Goal: Navigation & Orientation: Find specific page/section

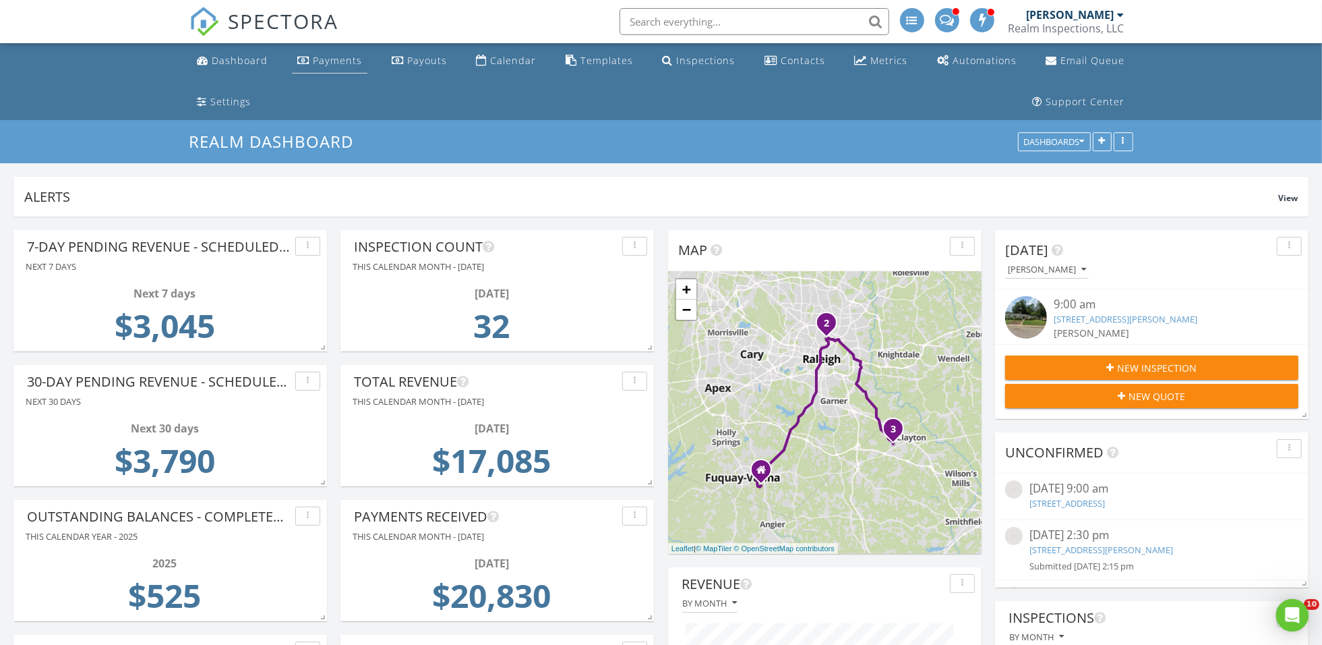
scroll to position [290, 314]
click at [407, 54] on div "Payouts" at bounding box center [427, 60] width 40 height 13
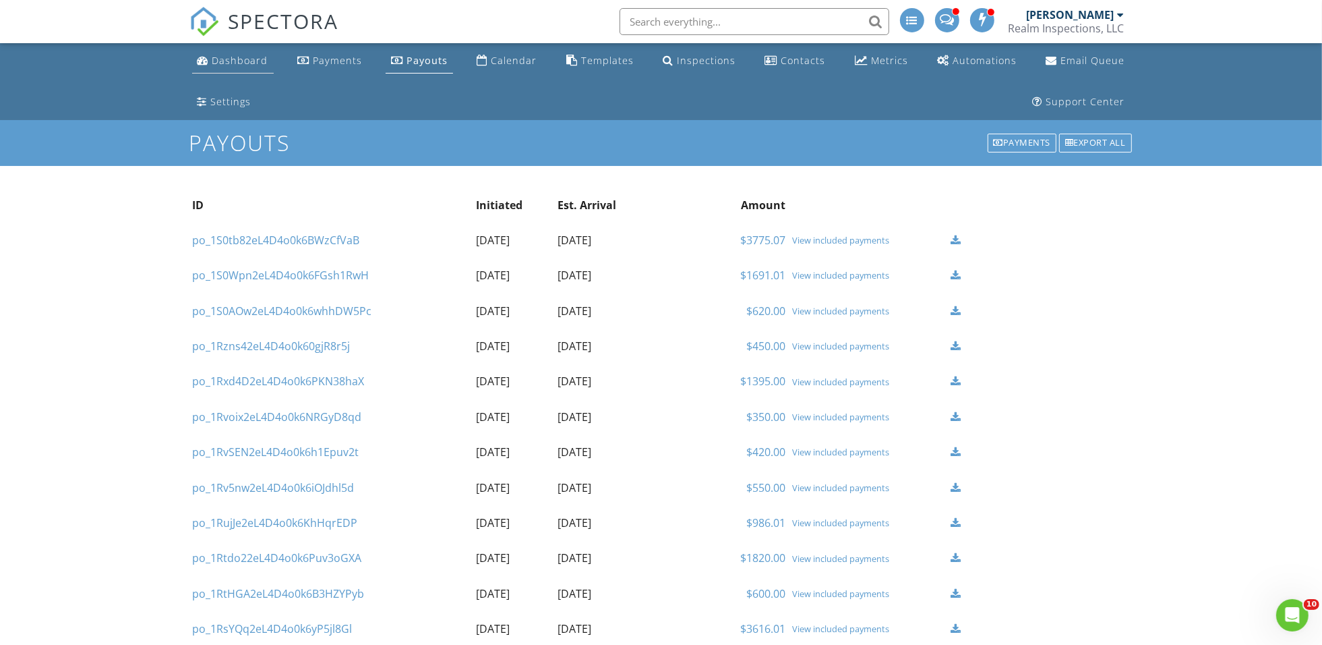
click at [225, 55] on div "Dashboard" at bounding box center [240, 60] width 56 height 13
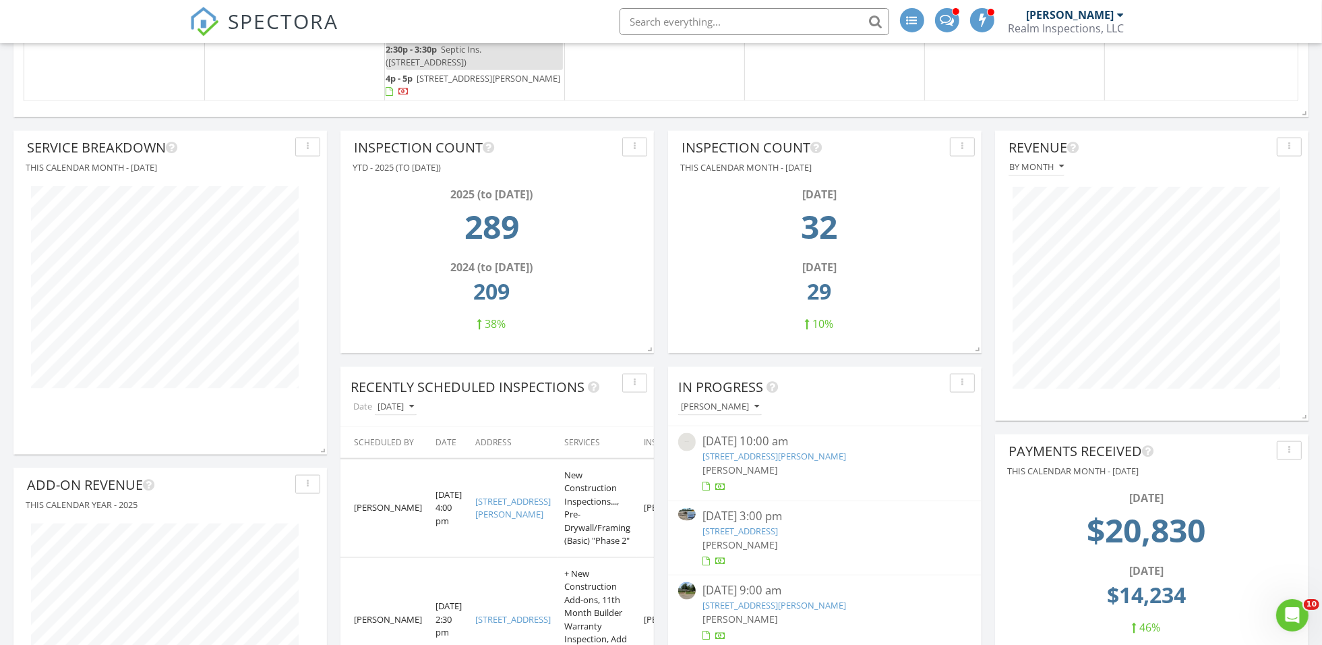
scroll to position [1886, 0]
